Goal: Information Seeking & Learning: Learn about a topic

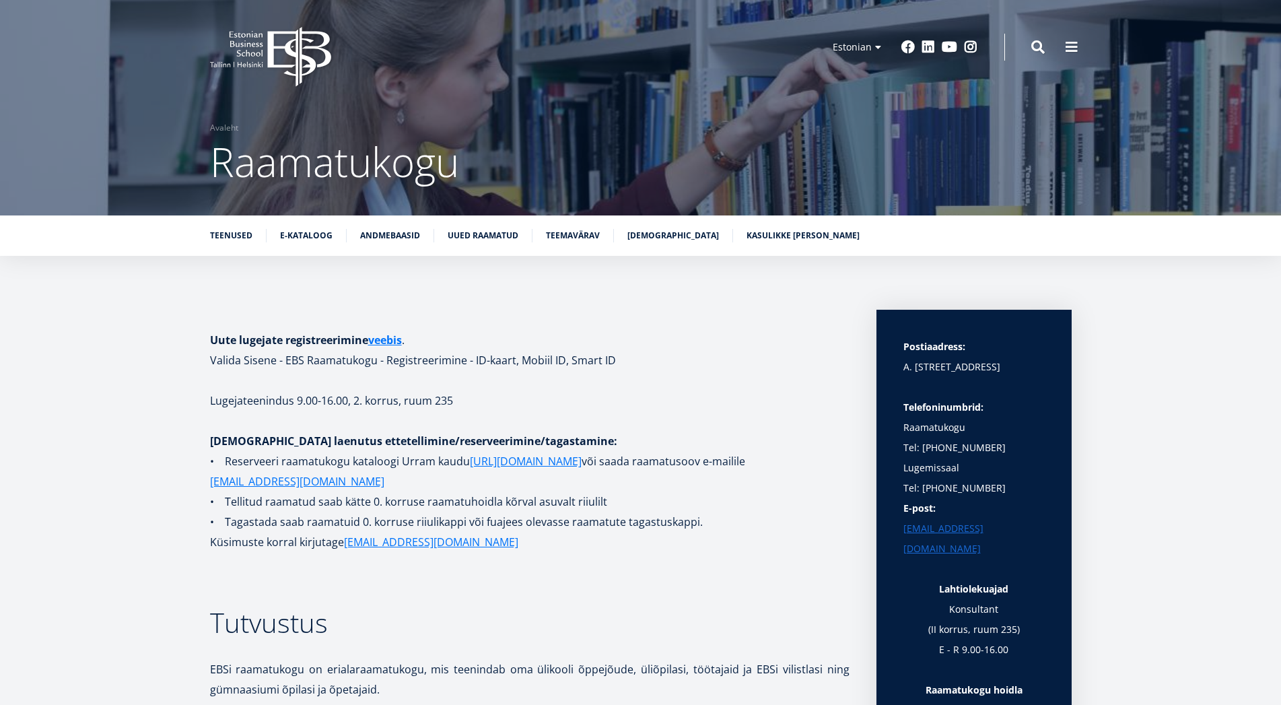
click at [413, 328] on h1 at bounding box center [529, 320] width 639 height 20
click at [752, 238] on link "Kasulikke [PERSON_NAME]" at bounding box center [802, 233] width 113 height 13
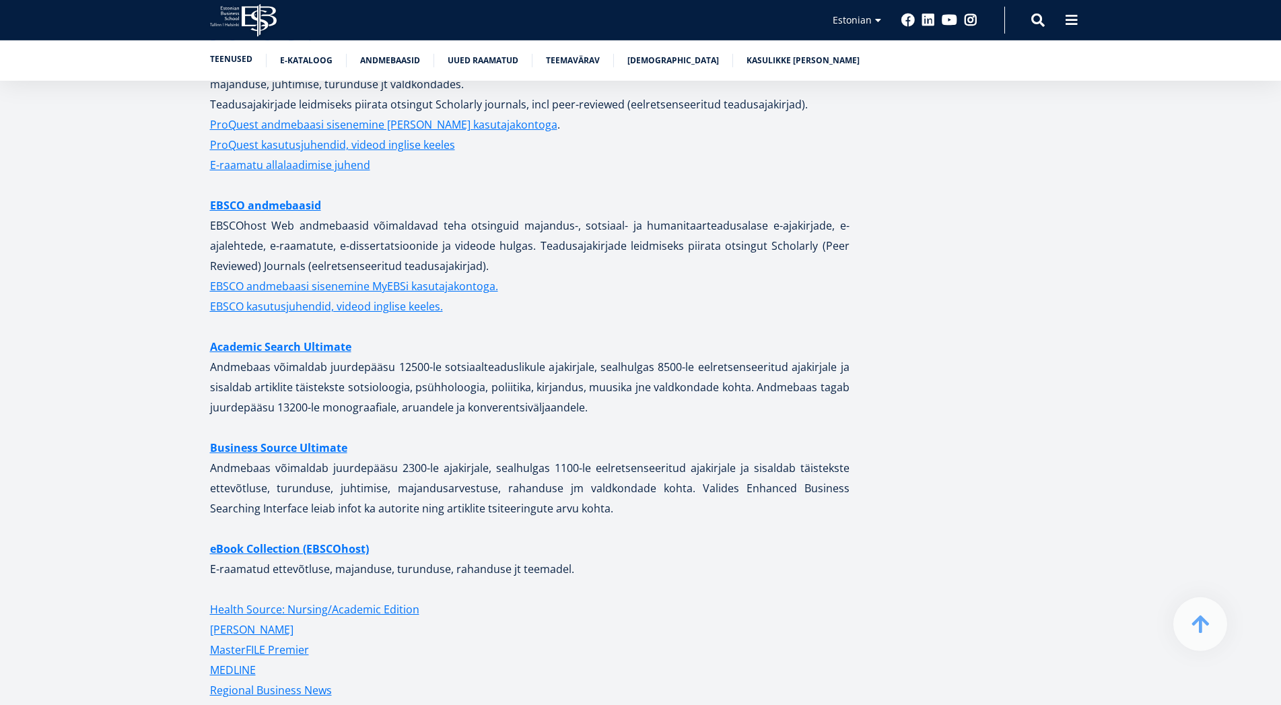
scroll to position [2662, 0]
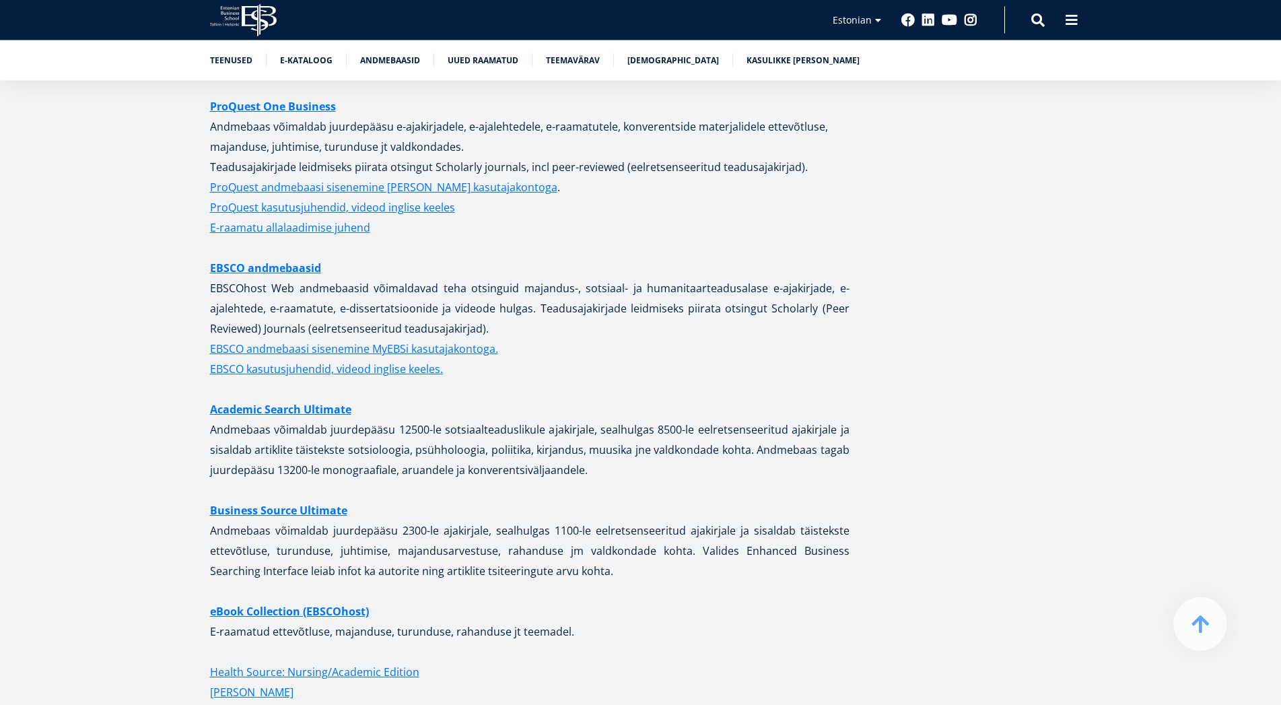
click at [231, 43] on div "Teenused E-kataloog Andmebaasid Uued raamatud Teemavärav [DEMOGRAPHIC_DATA] Kas…" at bounding box center [640, 60] width 1281 height 40
click at [231, 52] on div "Teenused E-kataloog Andmebaasid Uued raamatud Teemavärav [DEMOGRAPHIC_DATA] Kas…" at bounding box center [640, 60] width 1281 height 40
click at [229, 55] on link "Teenused" at bounding box center [231, 58] width 42 height 13
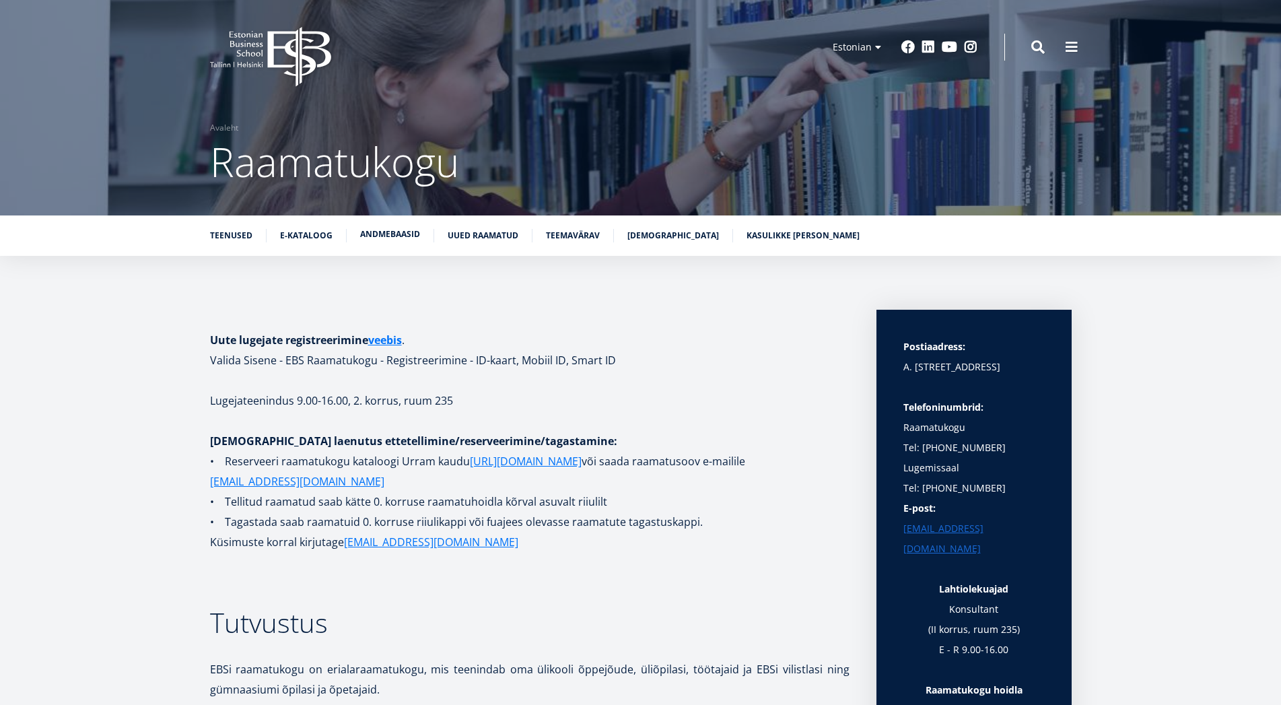
click at [380, 239] on link "Andmebaasid" at bounding box center [390, 233] width 60 height 13
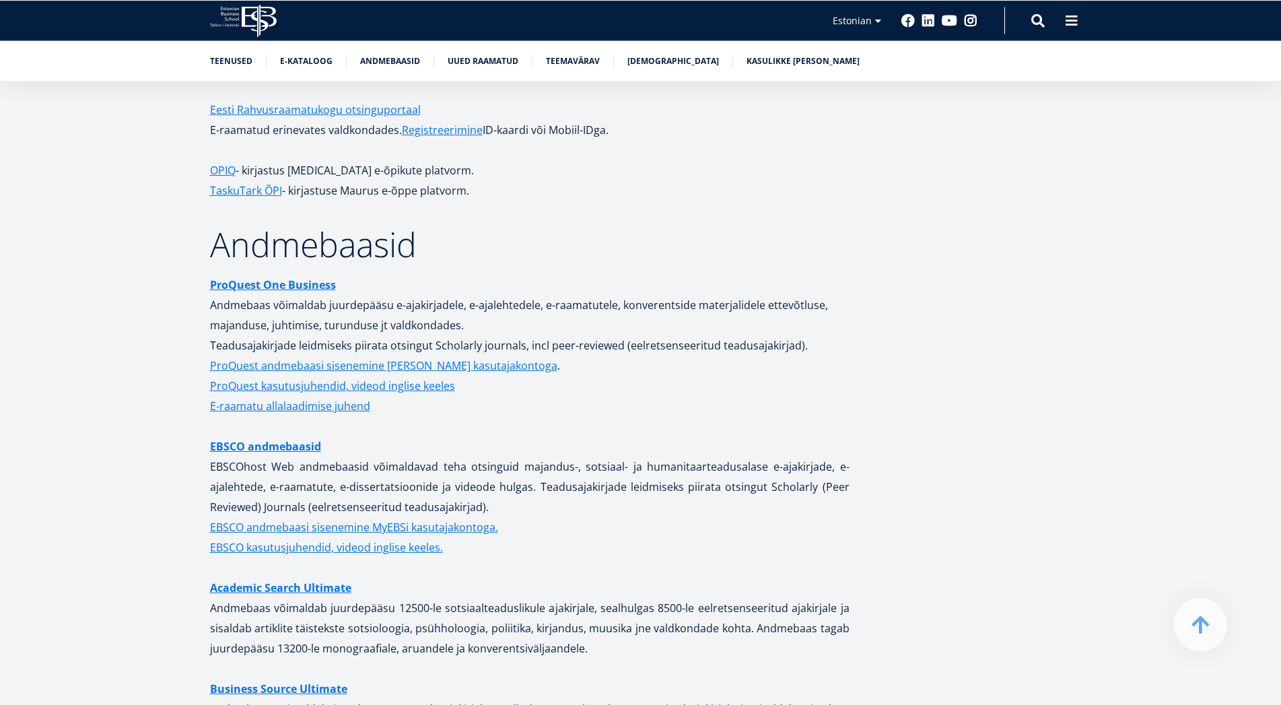
scroll to position [2483, 0]
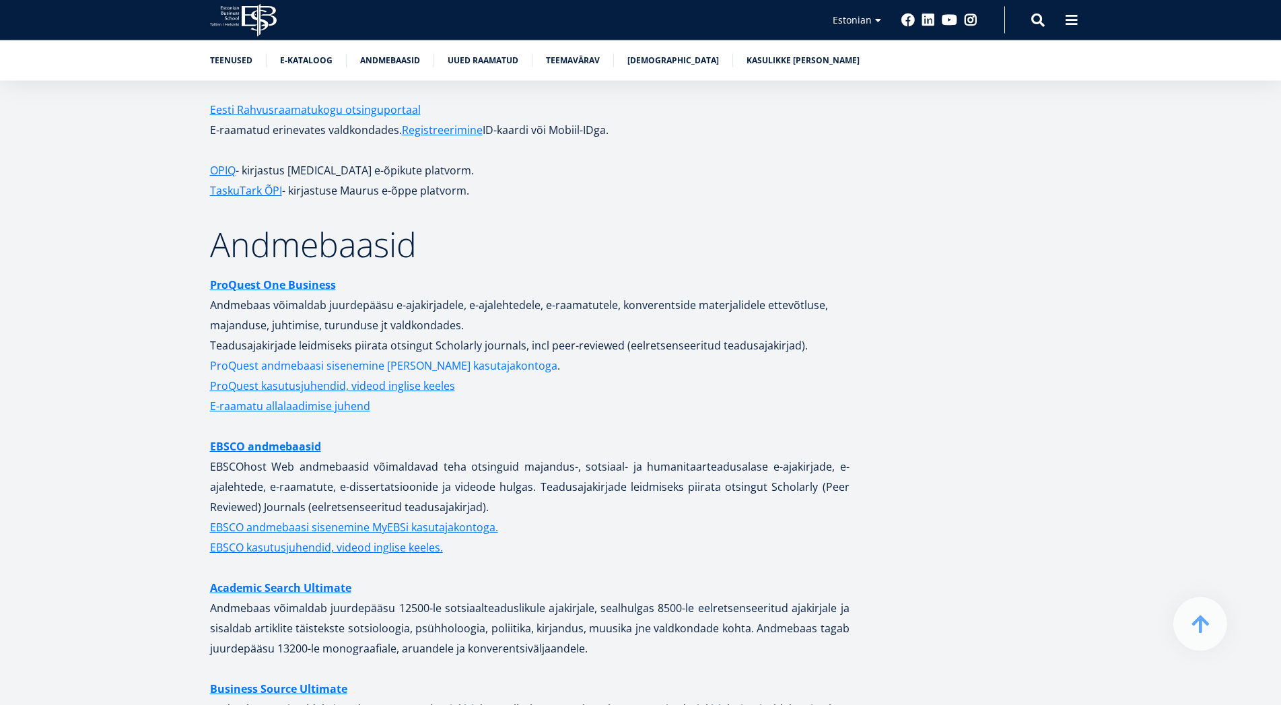
click at [283, 357] on link "ProQuest andmebaasi sisenemine [PERSON_NAME] kasutajakontoga" at bounding box center [383, 366] width 347 height 20
